Goal: Task Accomplishment & Management: Manage account settings

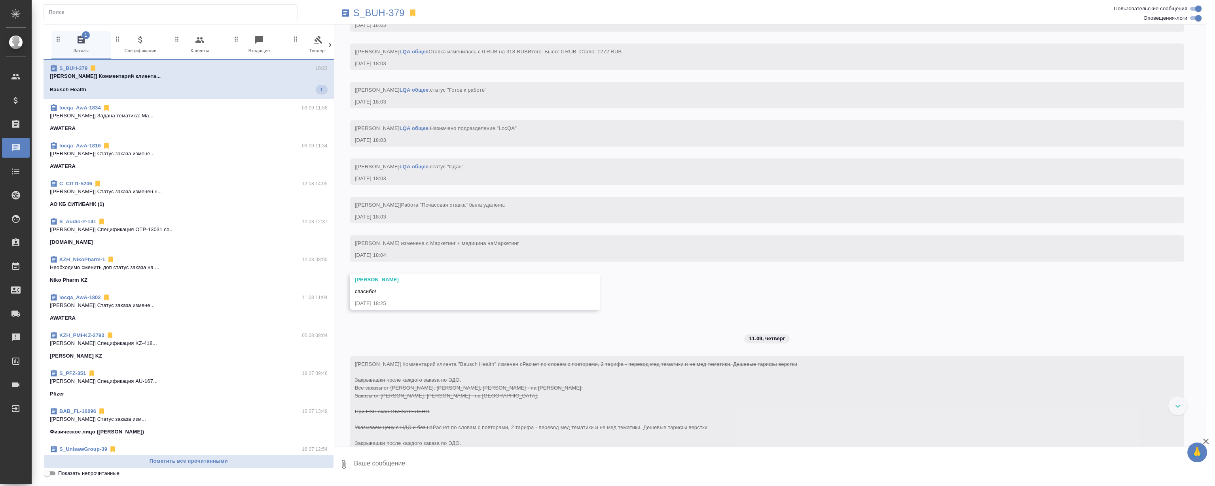
scroll to position [2483, 0]
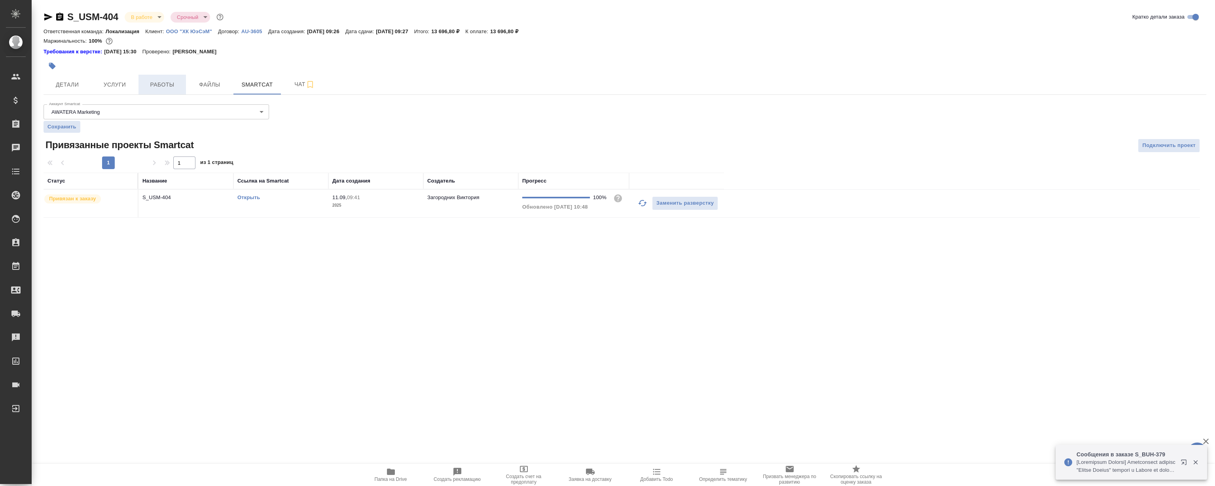
click at [142, 92] on button "Работы" at bounding box center [161, 85] width 47 height 20
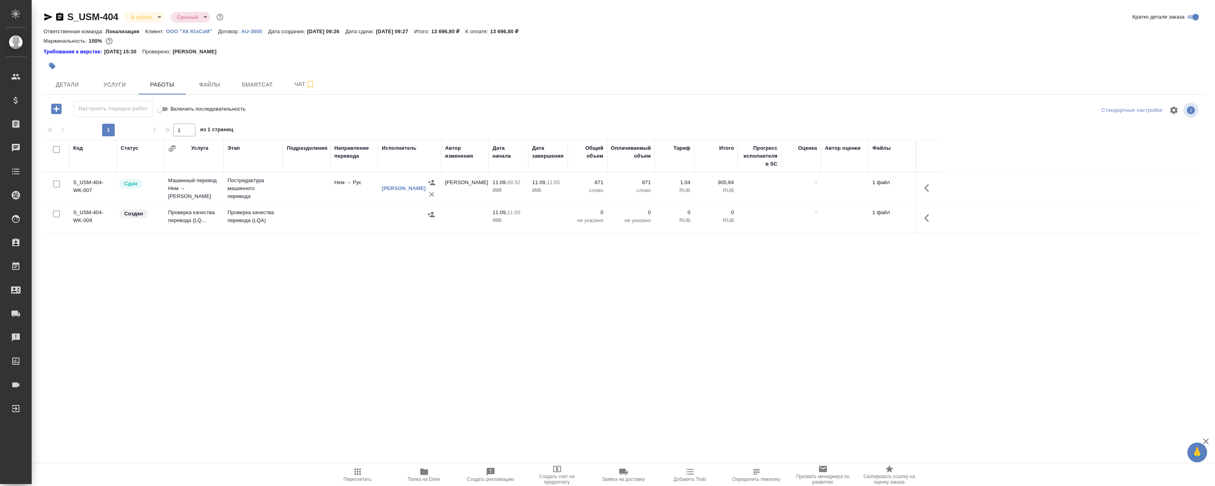
click at [630, 369] on div ".cls-1 fill:#fff; AWATERA Magerramov Ruslan Клиенты Спецификации Заказы 0 Чаты …" at bounding box center [607, 243] width 1215 height 486
click at [514, 312] on div "Код Статус Услуга Этап Подразделение Направление перевода Исполнитель Автор изм…" at bounding box center [622, 229] width 1156 height 178
click at [931, 212] on button "button" at bounding box center [928, 218] width 19 height 19
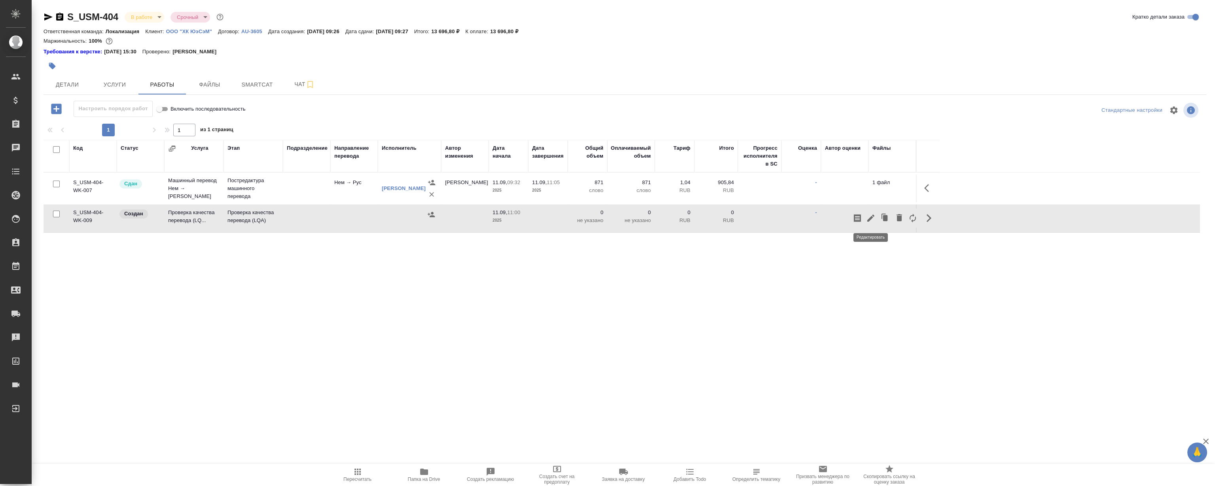
click at [866, 218] on icon "button" at bounding box center [870, 218] width 9 height 9
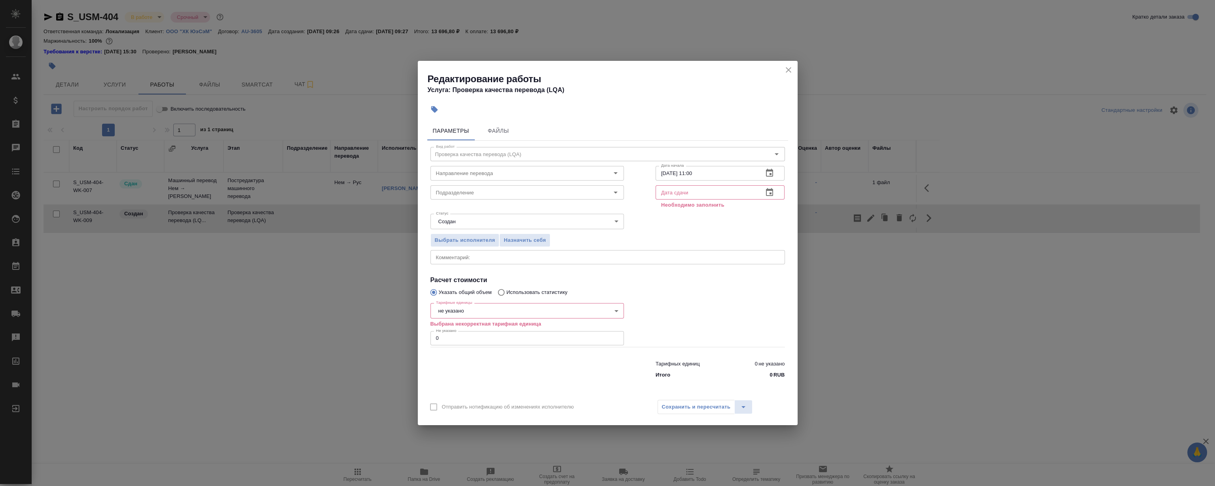
click at [692, 192] on input "text" at bounding box center [706, 192] width 102 height 14
click at [772, 195] on icon "button" at bounding box center [769, 192] width 9 height 9
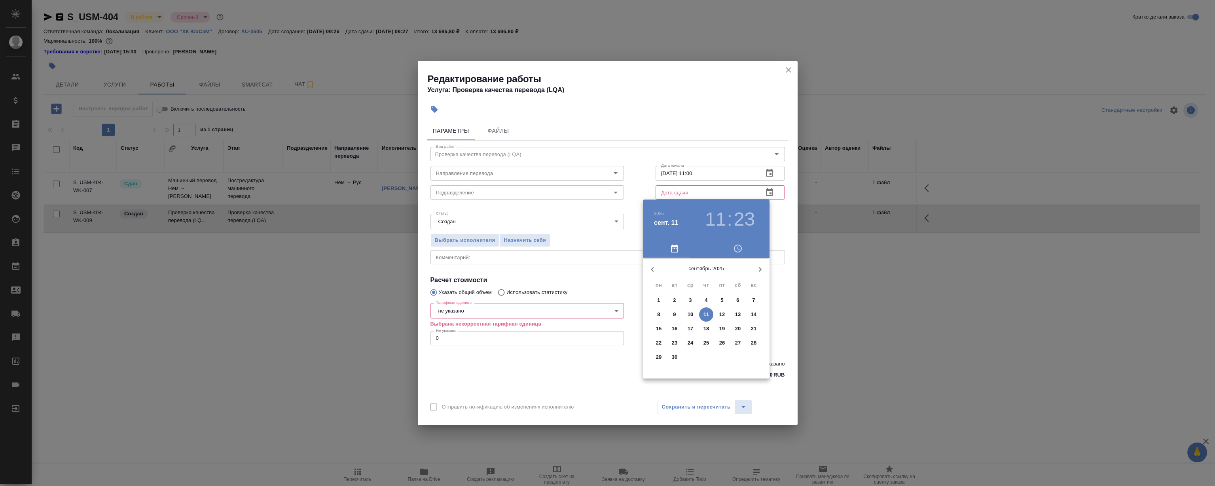
click at [704, 312] on p "11" at bounding box center [706, 315] width 6 height 8
type input "11.09.2025 11:23"
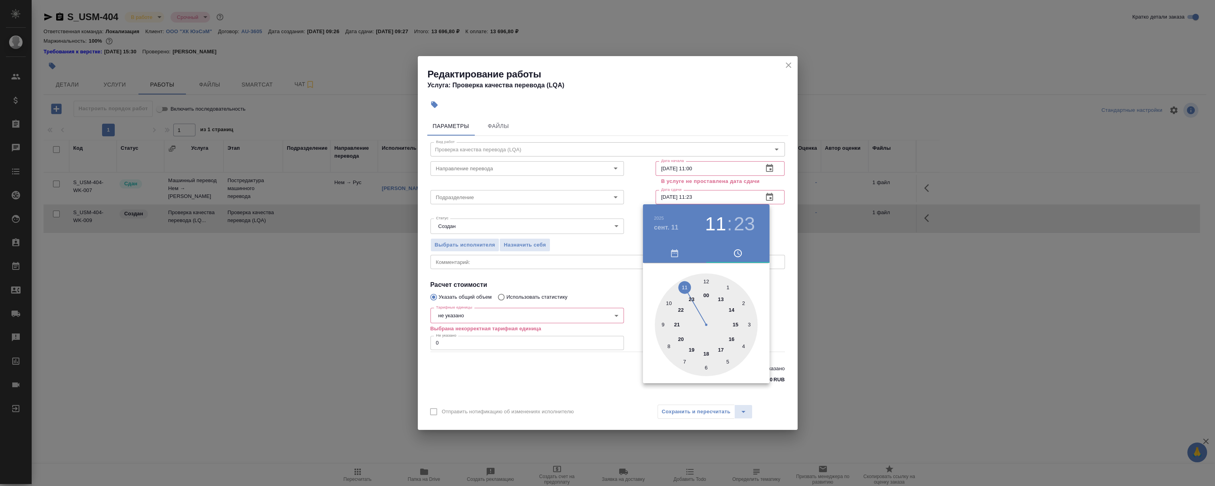
click at [716, 95] on div at bounding box center [607, 243] width 1215 height 486
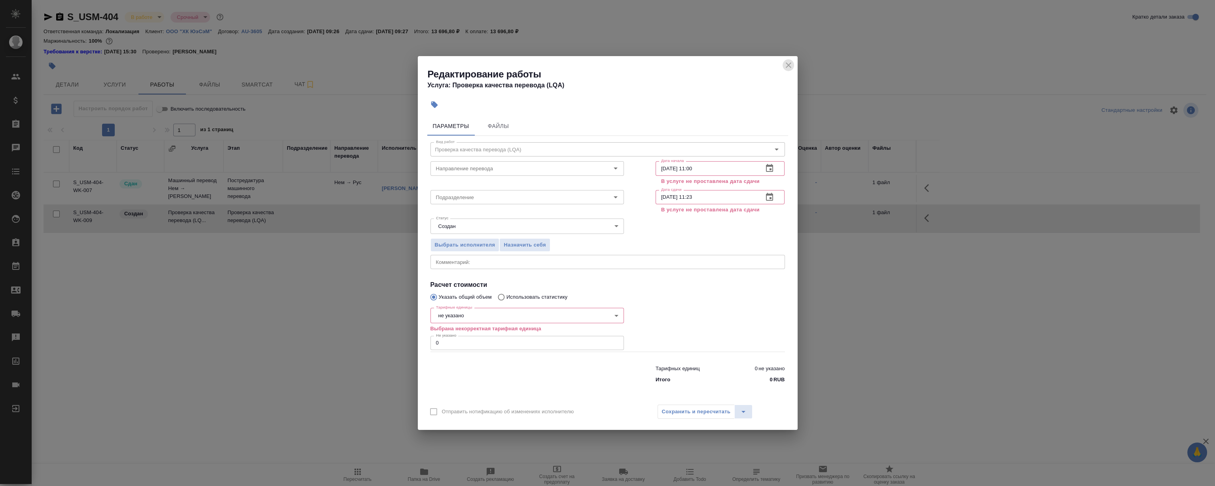
click at [789, 64] on icon "close" at bounding box center [787, 65] width 9 height 9
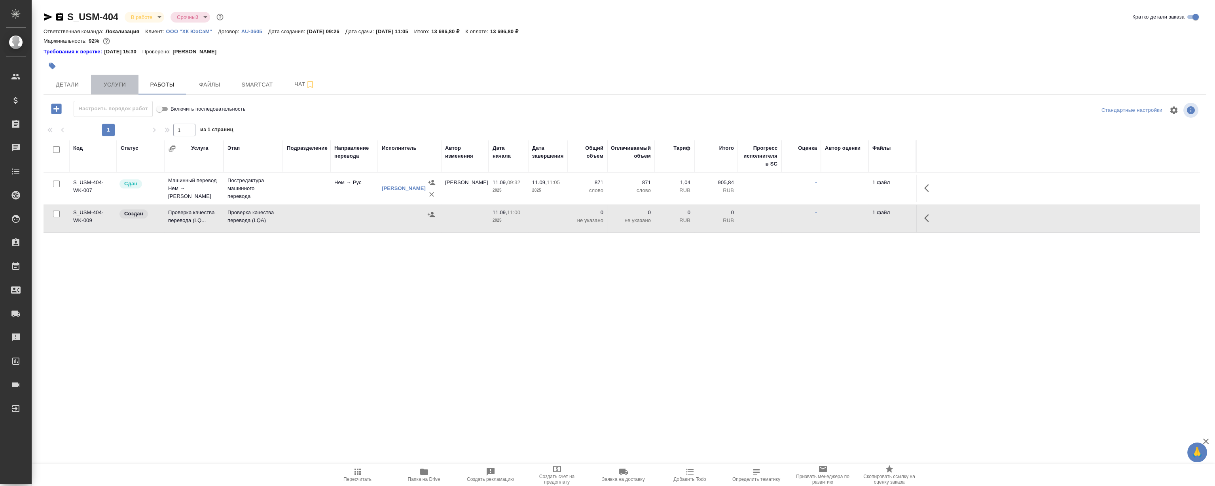
click at [121, 85] on span "Услуги" at bounding box center [115, 85] width 38 height 10
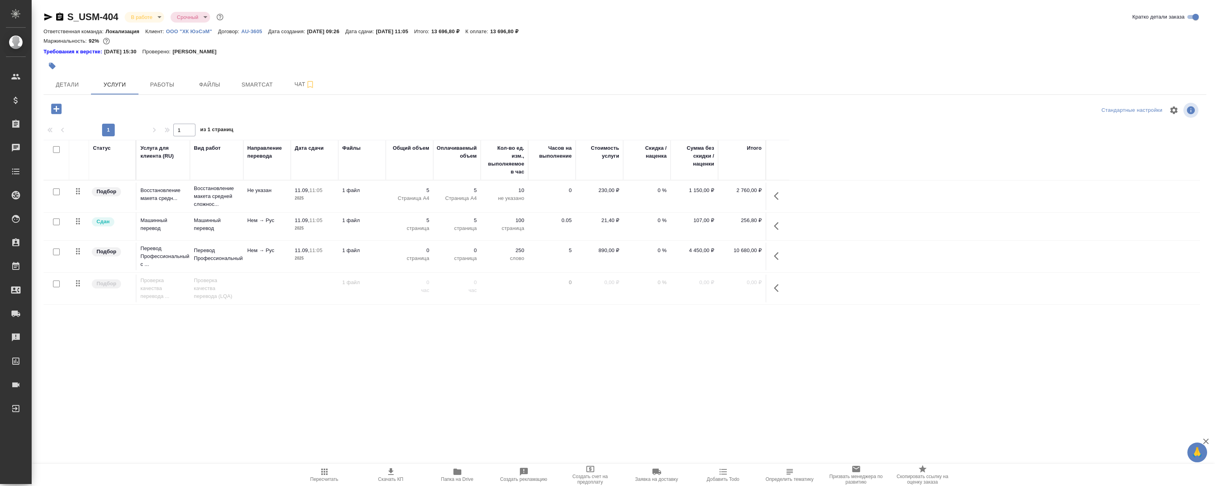
click at [491, 359] on div ".cls-1 fill:#fff; AWATERA Magerramov Ruslan Клиенты Спецификации Заказы 0 Чаты …" at bounding box center [607, 243] width 1215 height 486
click at [307, 373] on div ".cls-1 fill:#fff; AWATERA Magerramov Ruslan Клиенты Спецификации Заказы 0 Чаты …" at bounding box center [607, 243] width 1215 height 486
click at [324, 389] on div ".cls-1 fill:#fff; AWATERA Magerramov Ruslan Клиенты Спецификации Заказы 0 Чаты …" at bounding box center [607, 243] width 1215 height 486
click at [64, 83] on span "Детали" at bounding box center [67, 85] width 38 height 10
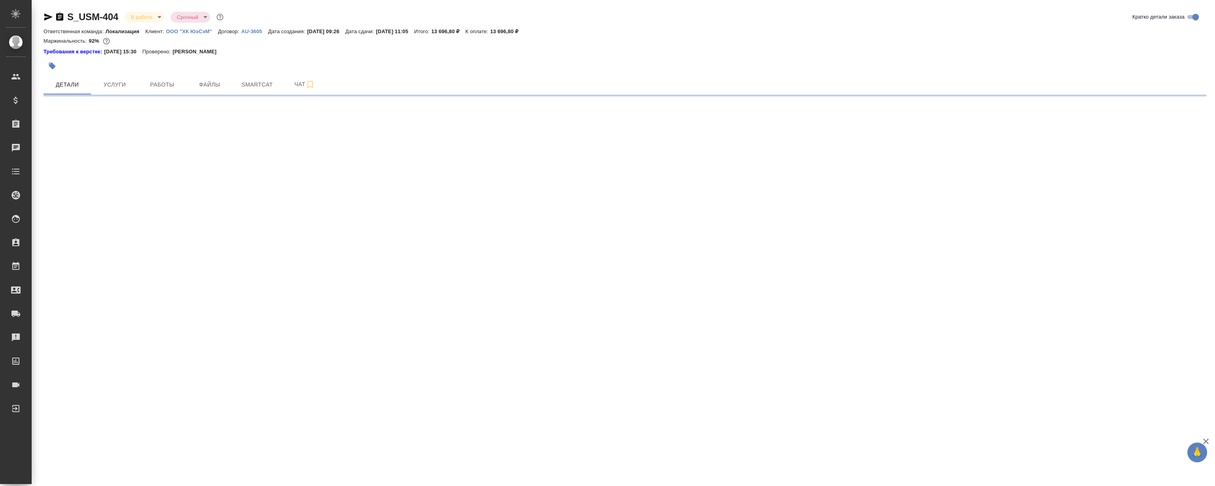
select select "RU"
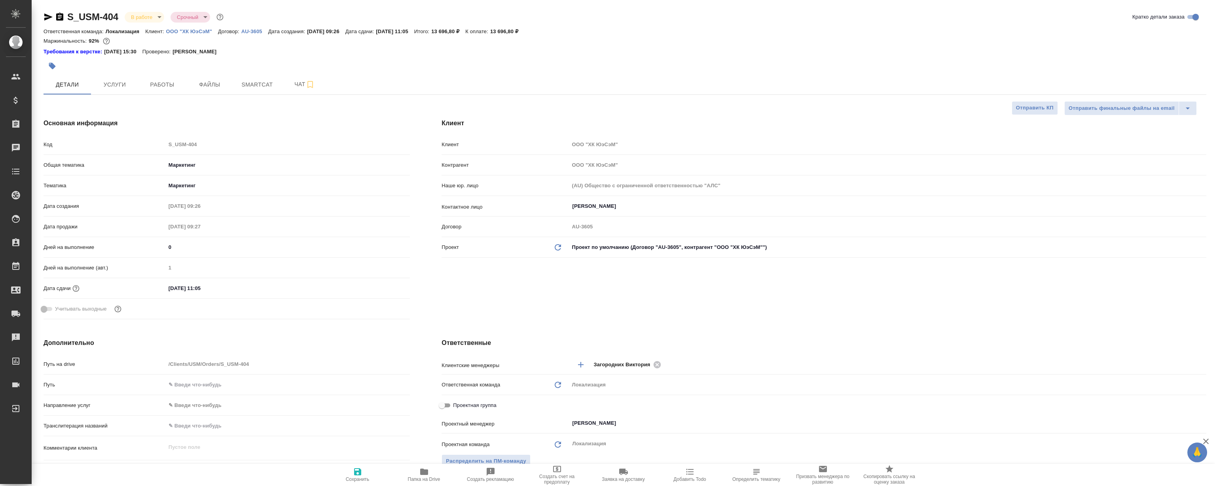
type textarea "x"
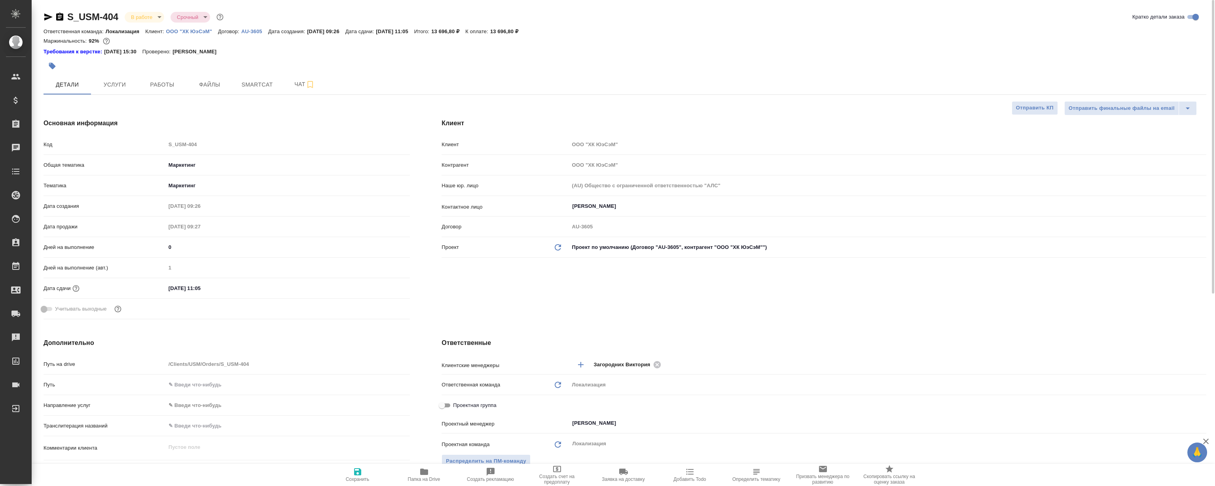
type textarea "x"
